Goal: Navigation & Orientation: Find specific page/section

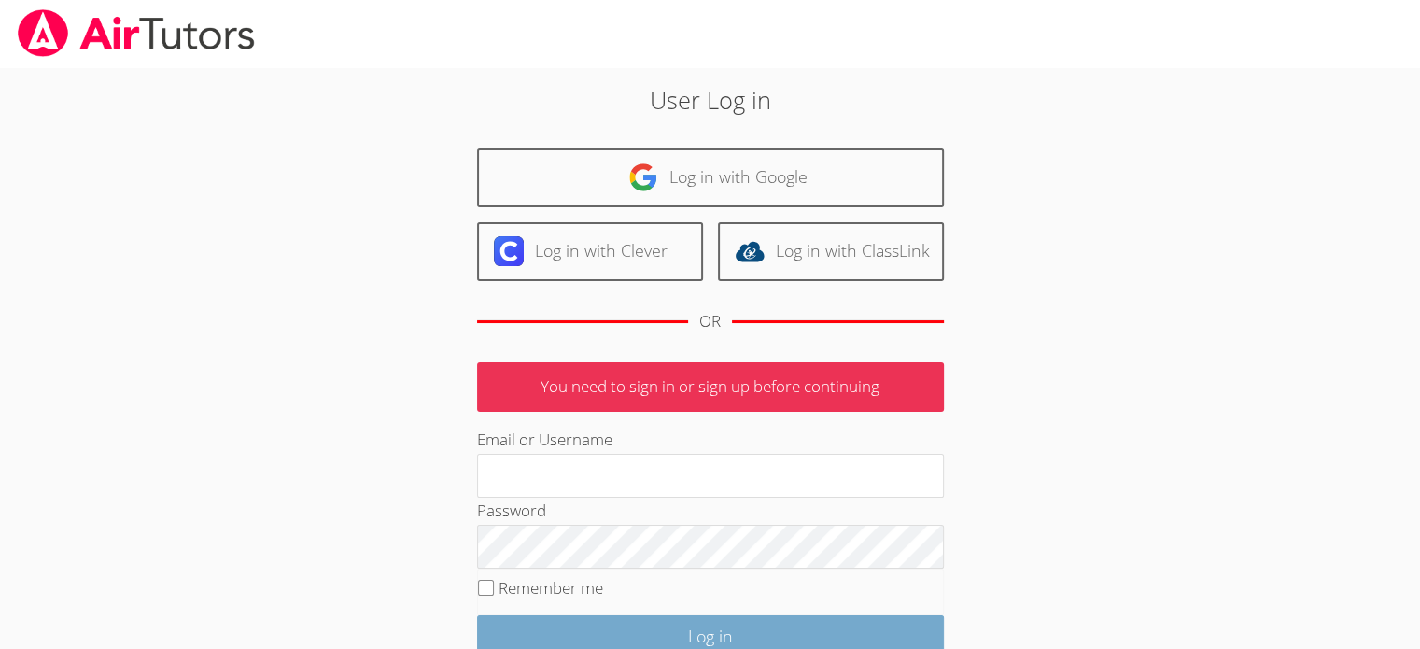
type input "maireasha@yahoo.com"
click at [671, 637] on input "Log in" at bounding box center [710, 637] width 467 height 44
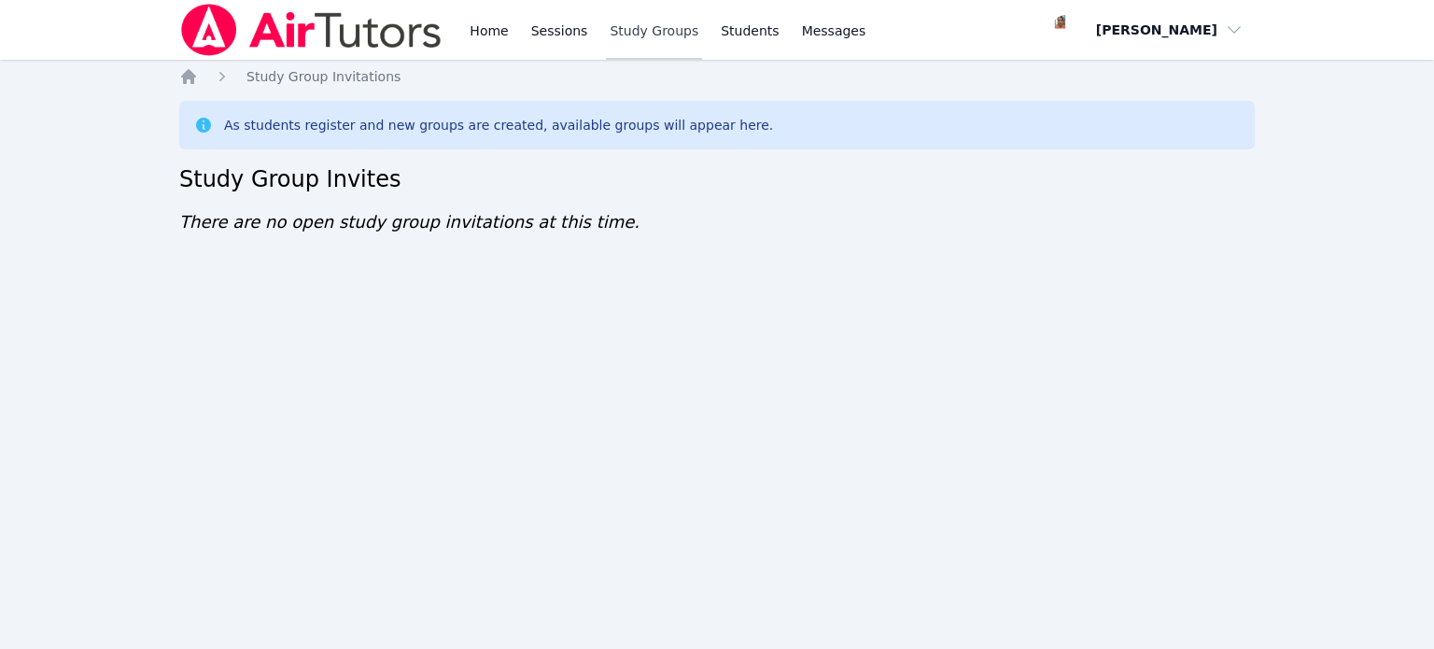
click at [642, 36] on link "Study Groups" at bounding box center [654, 30] width 96 height 60
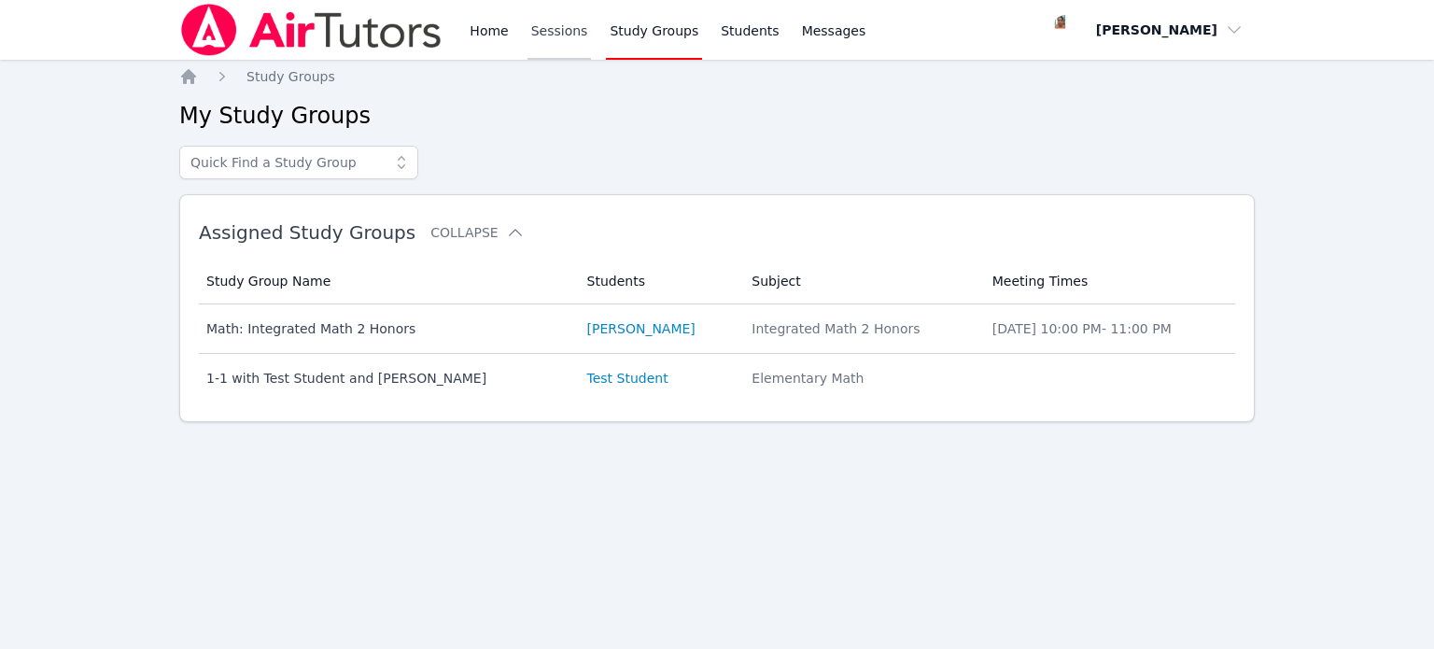
click at [559, 36] on link "Sessions" at bounding box center [559, 30] width 64 height 60
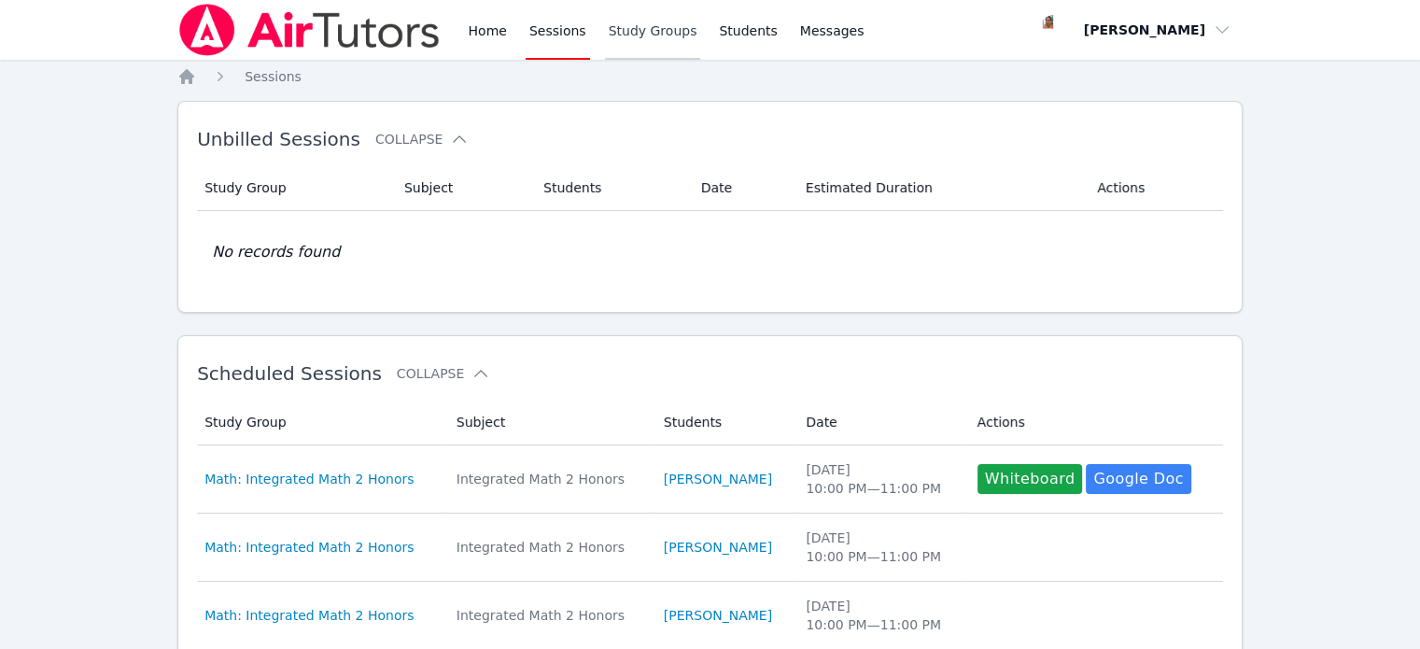
click at [613, 29] on link "Study Groups" at bounding box center [653, 30] width 96 height 60
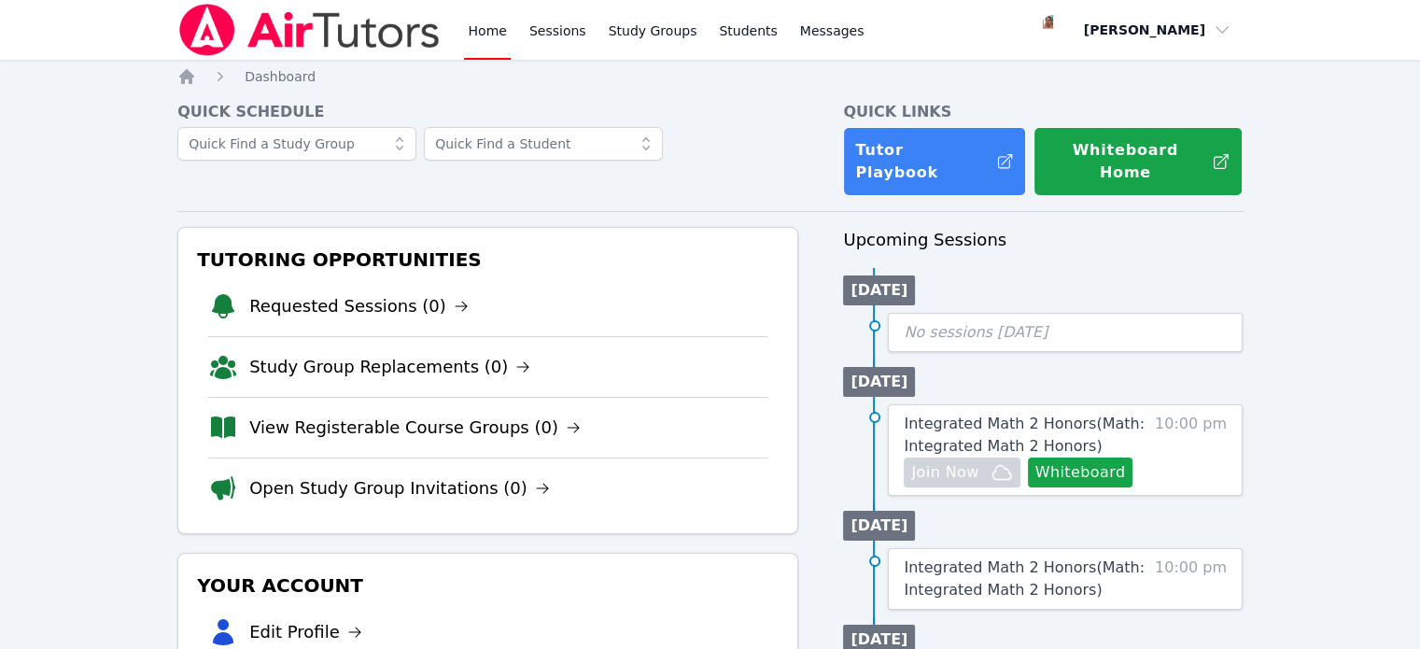
click at [474, 29] on link "Home" at bounding box center [487, 30] width 46 height 60
click at [539, 33] on link "Sessions" at bounding box center [557, 30] width 64 height 60
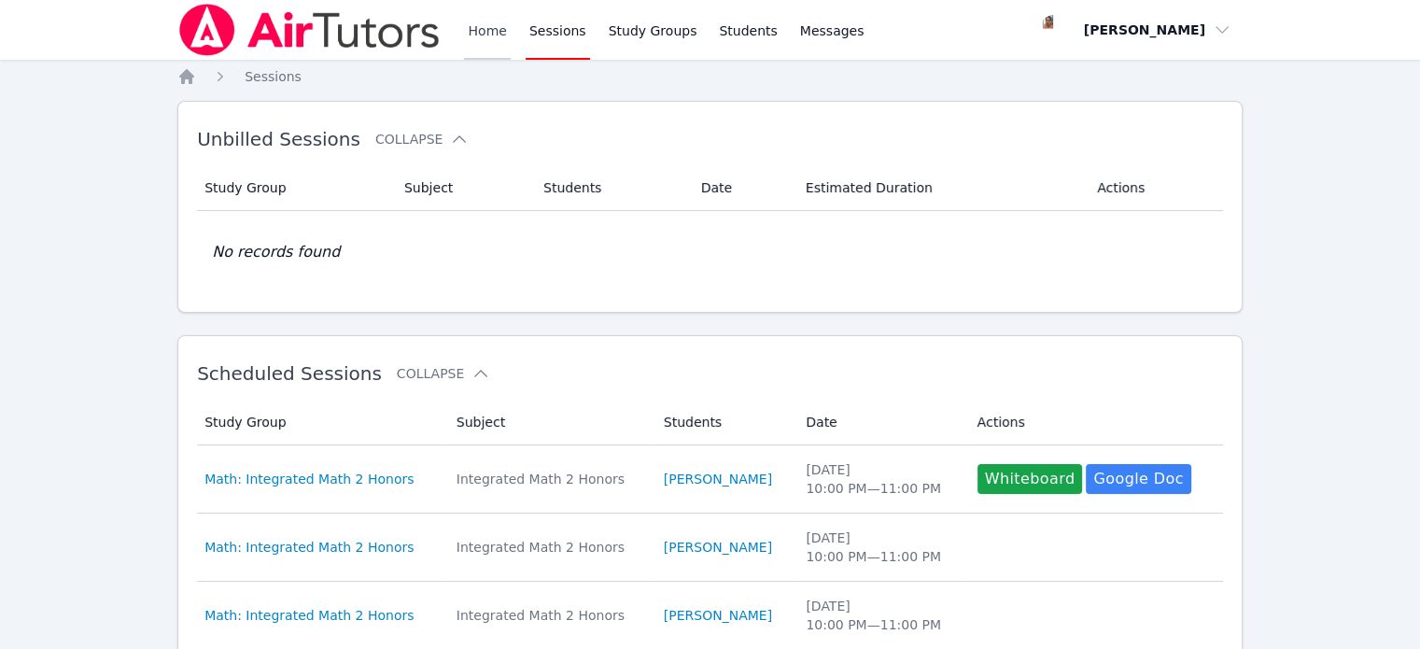
click at [498, 34] on link "Home" at bounding box center [487, 30] width 46 height 60
